Goal: Task Accomplishment & Management: Manage account settings

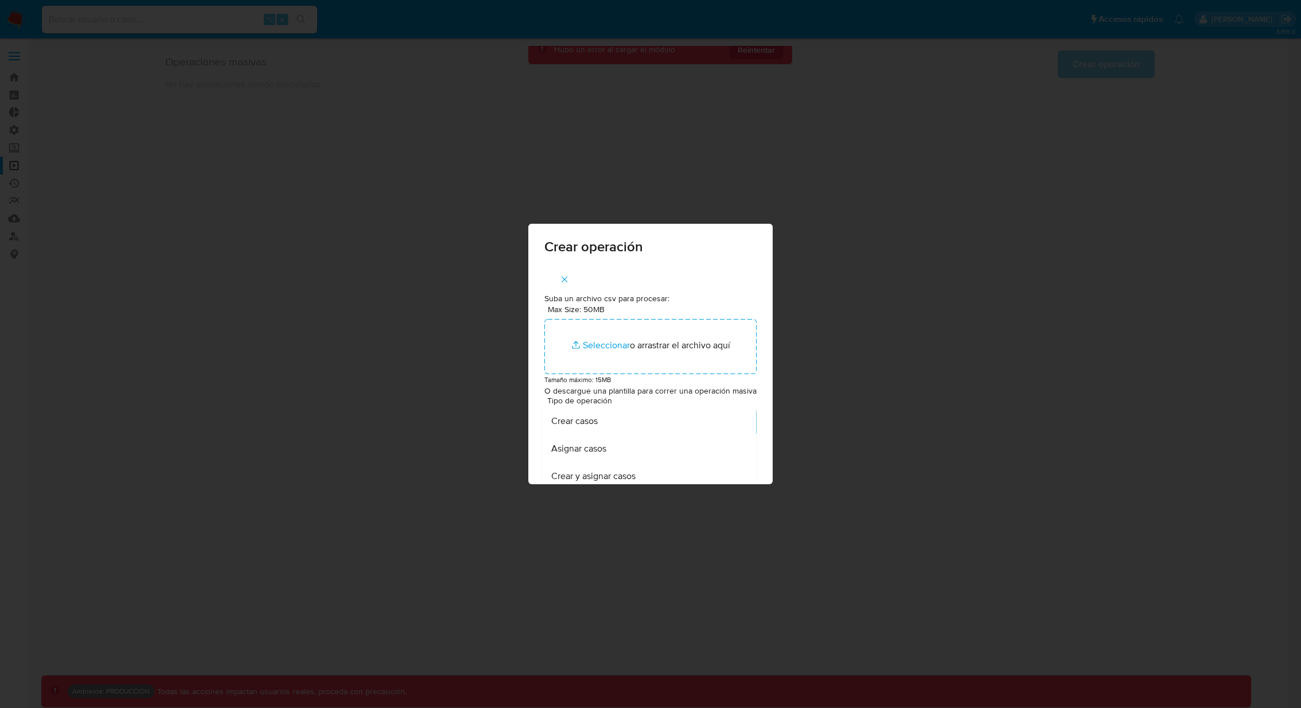
scroll to position [174, 0]
click at [884, 338] on div "Crear operación Suba un archivo csv para procesar: Max Size: 50MB Seleccionar a…" at bounding box center [650, 354] width 1301 height 708
click at [563, 279] on icon "button" at bounding box center [564, 279] width 10 height 10
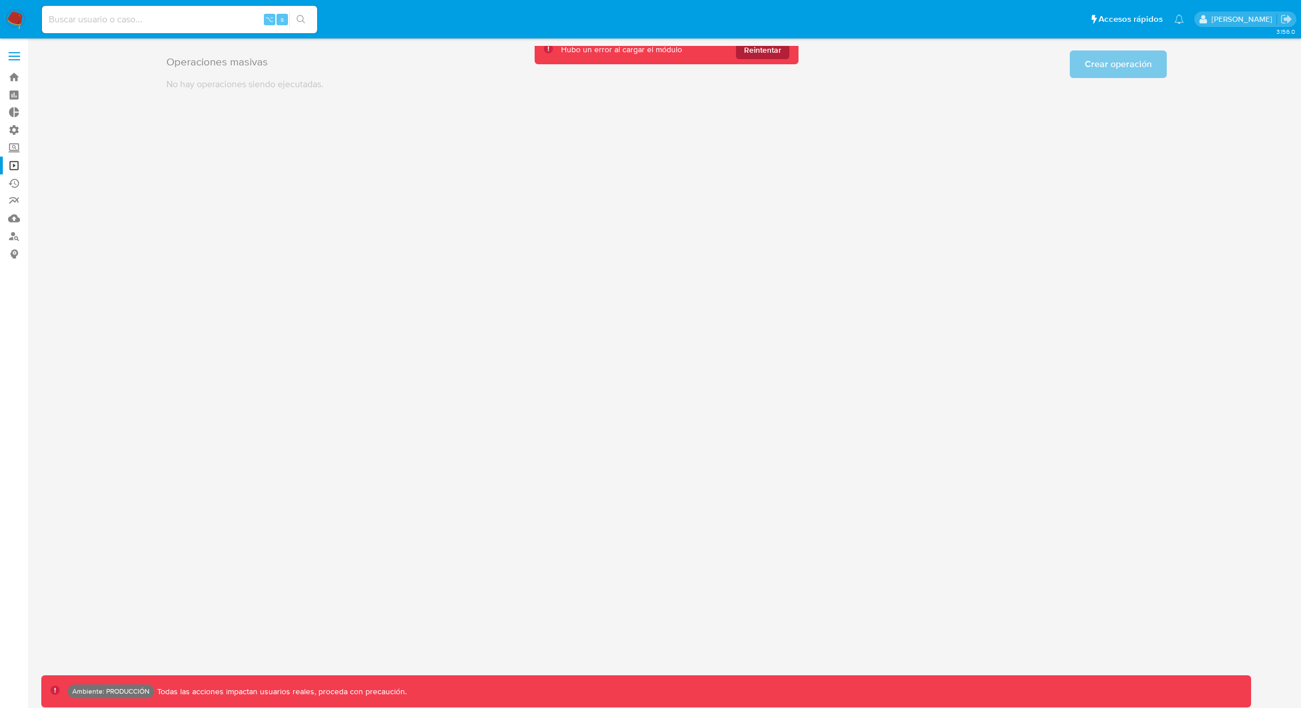
click at [777, 52] on span "Reintentar" at bounding box center [762, 50] width 37 height 18
click at [18, 202] on link "Reportes" at bounding box center [68, 201] width 137 height 18
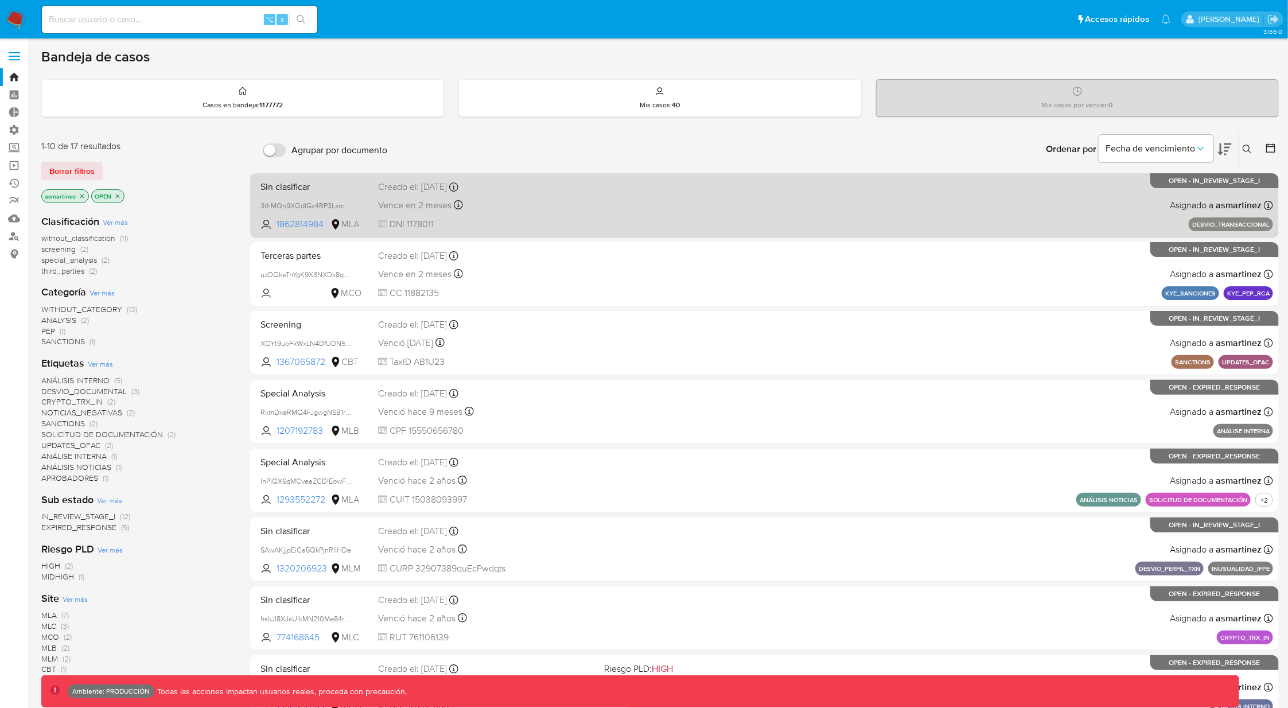
click at [673, 193] on div "Sin clasificar 3thMQn9XOdlGz4BP3LxrcejS 1862814984 MLA Creado el: 06/08/2025 Cr…" at bounding box center [764, 205] width 1017 height 58
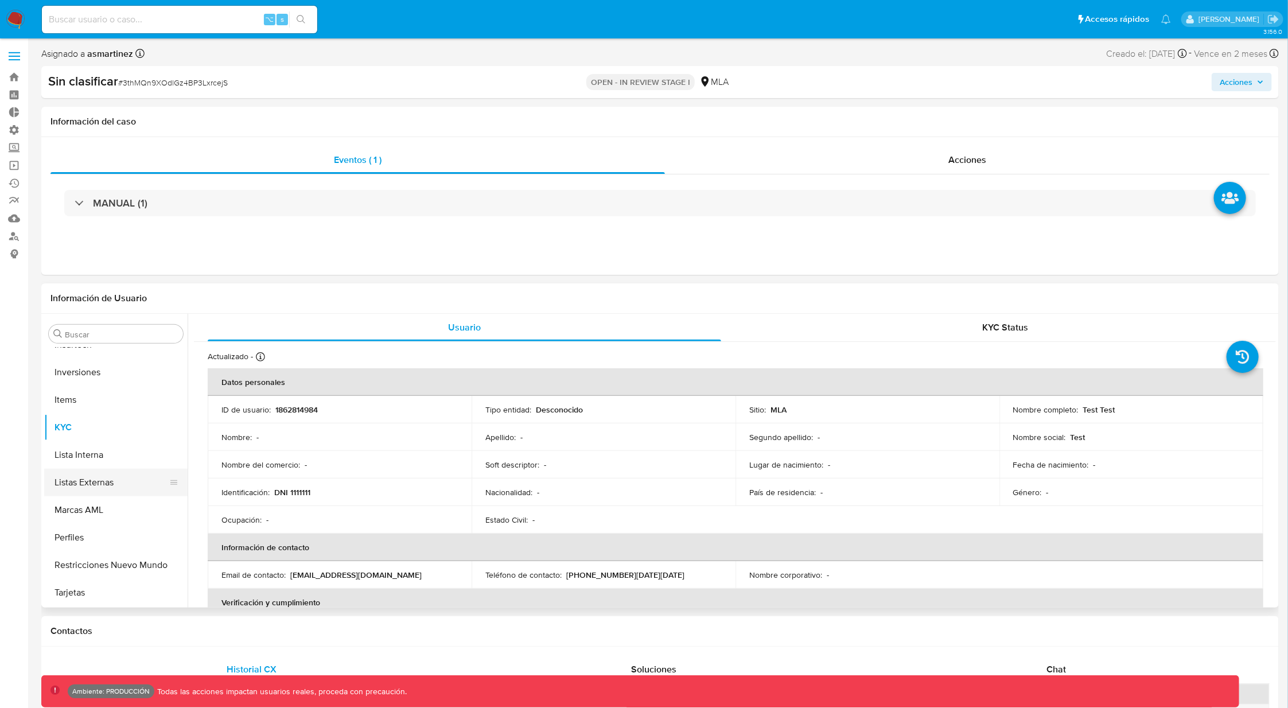
scroll to position [536, 0]
select select "10"
click at [88, 517] on button "Marcas AML" at bounding box center [111, 514] width 134 height 28
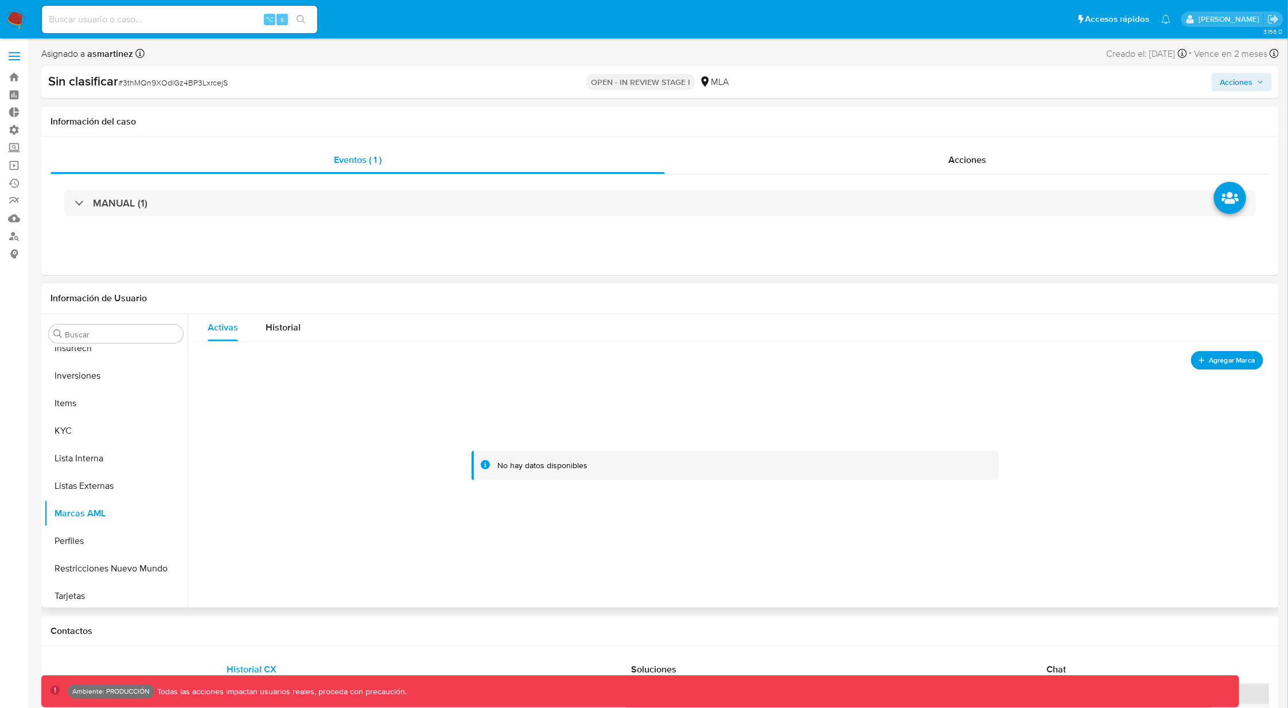
click at [1242, 359] on span "Agregar Marca" at bounding box center [1232, 360] width 46 height 14
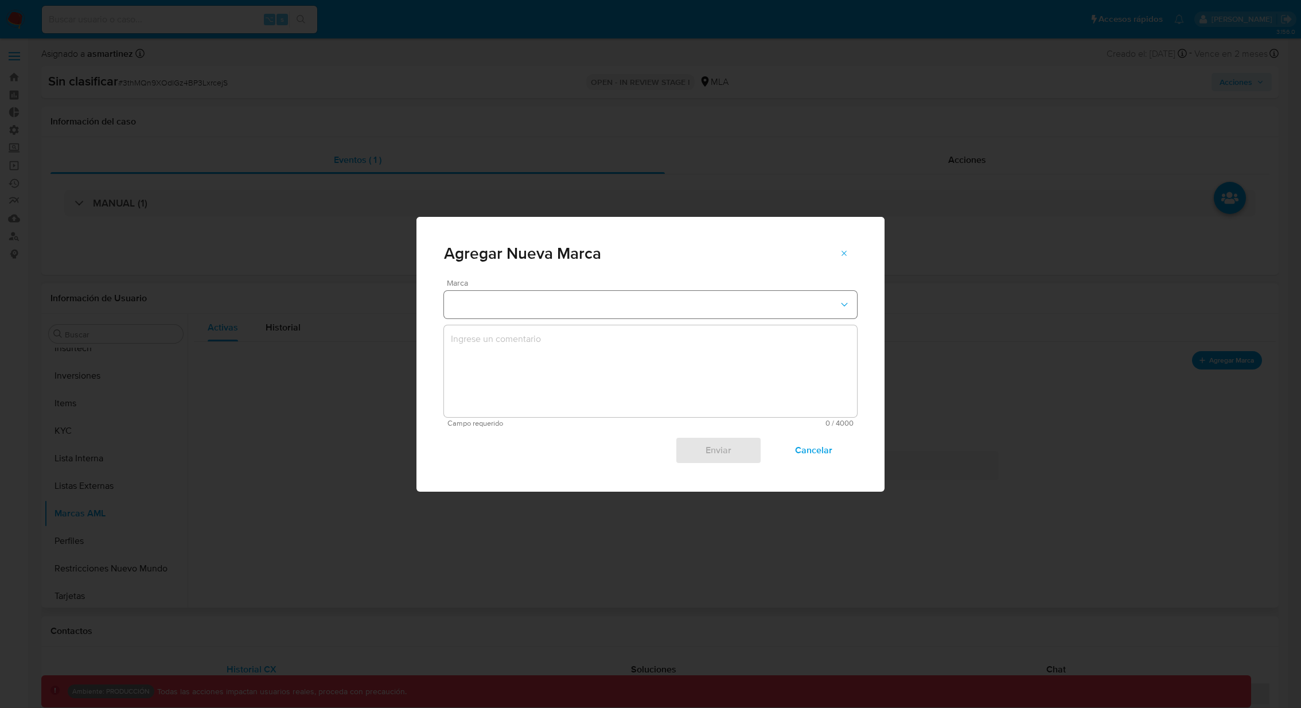
click at [827, 307] on button "marks-modal" at bounding box center [650, 305] width 413 height 28
click at [291, 450] on div "Agregar Nueva Marca Marca Campo requerido 0 / 4000 4000 caracteres restantes En…" at bounding box center [650, 354] width 1301 height 708
click at [827, 449] on span "Cancelar" at bounding box center [814, 450] width 56 height 25
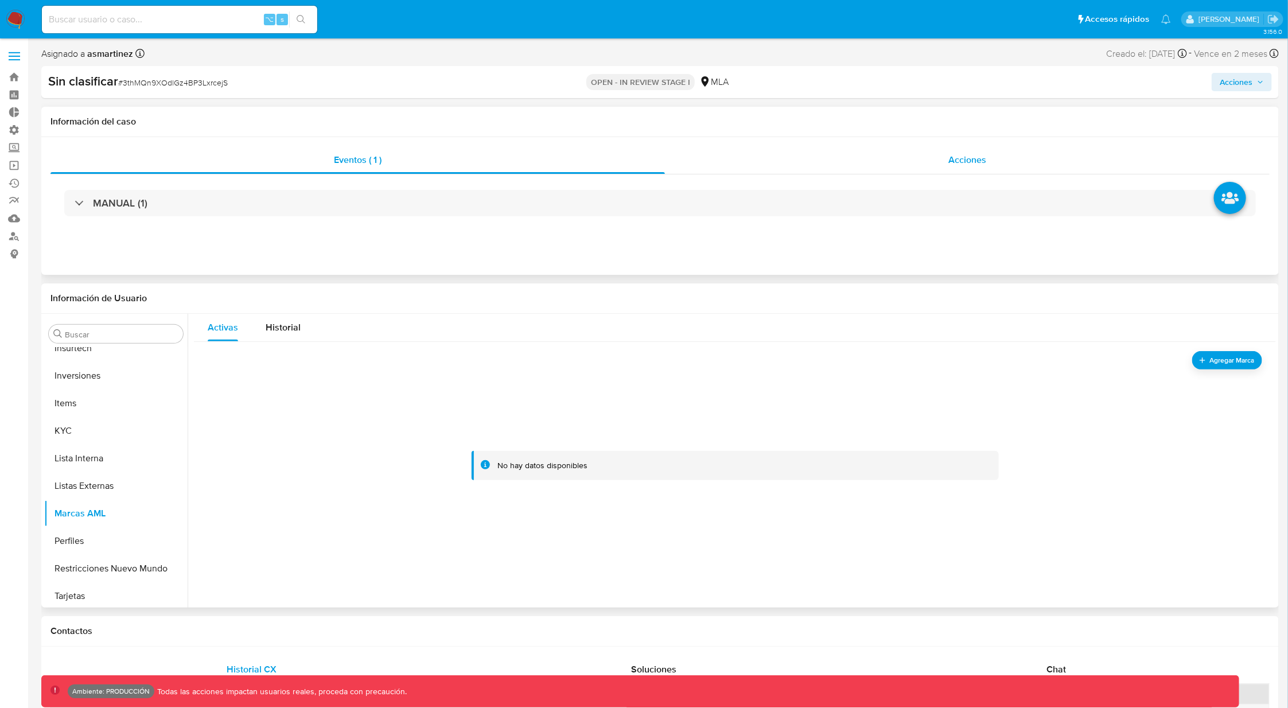
click at [952, 156] on span "Acciones" at bounding box center [967, 159] width 38 height 13
